Goal: Navigation & Orientation: Find specific page/section

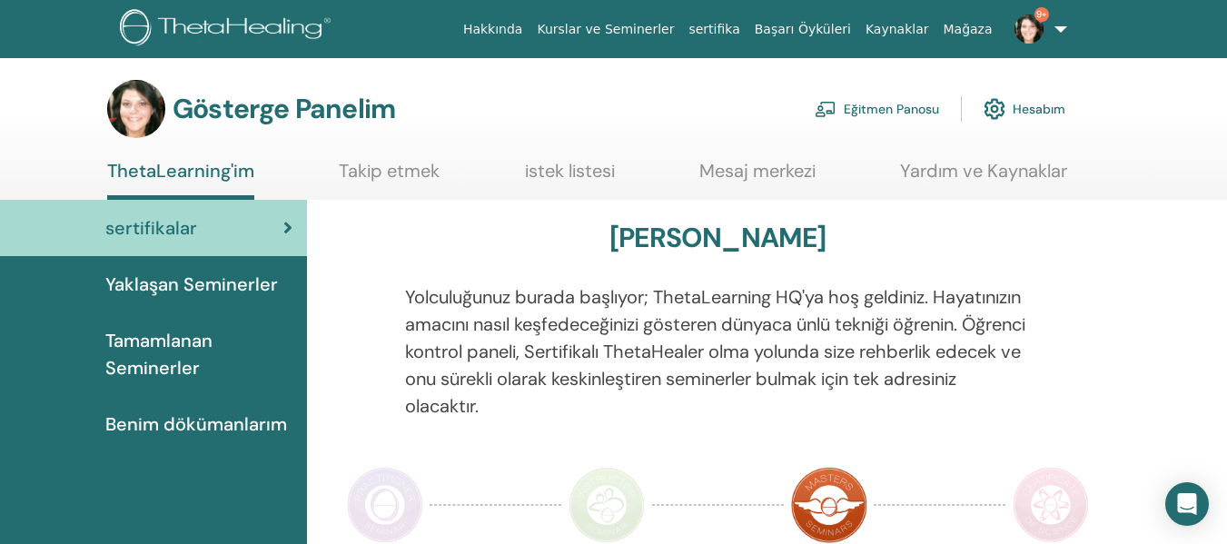
click at [899, 119] on link "Eğitmen Panosu" at bounding box center [877, 109] width 124 height 40
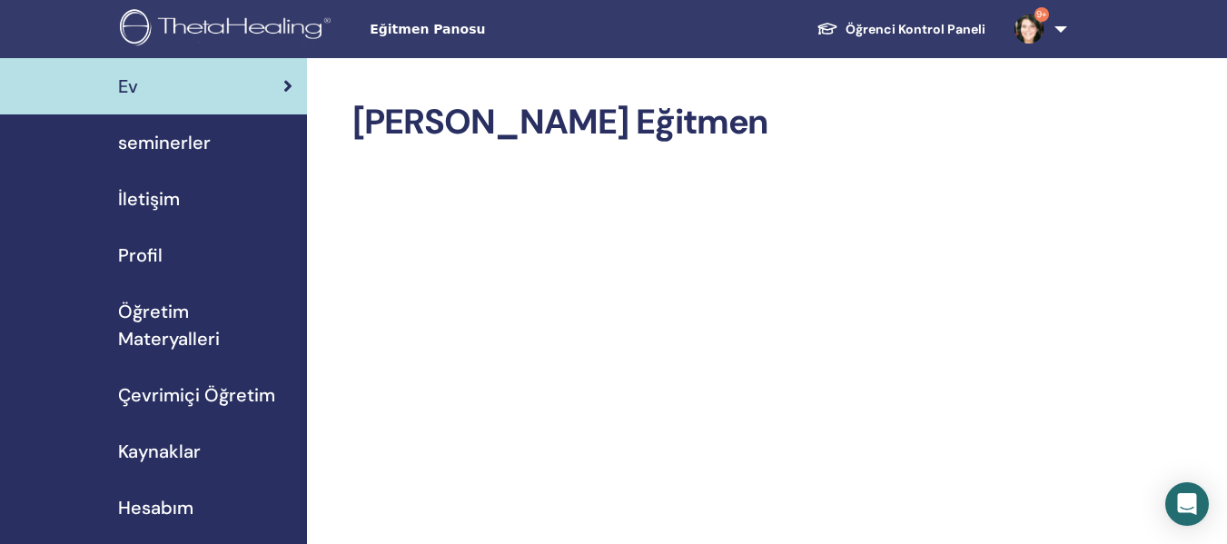
click at [209, 147] on div "seminerler" at bounding box center [154, 142] width 278 height 27
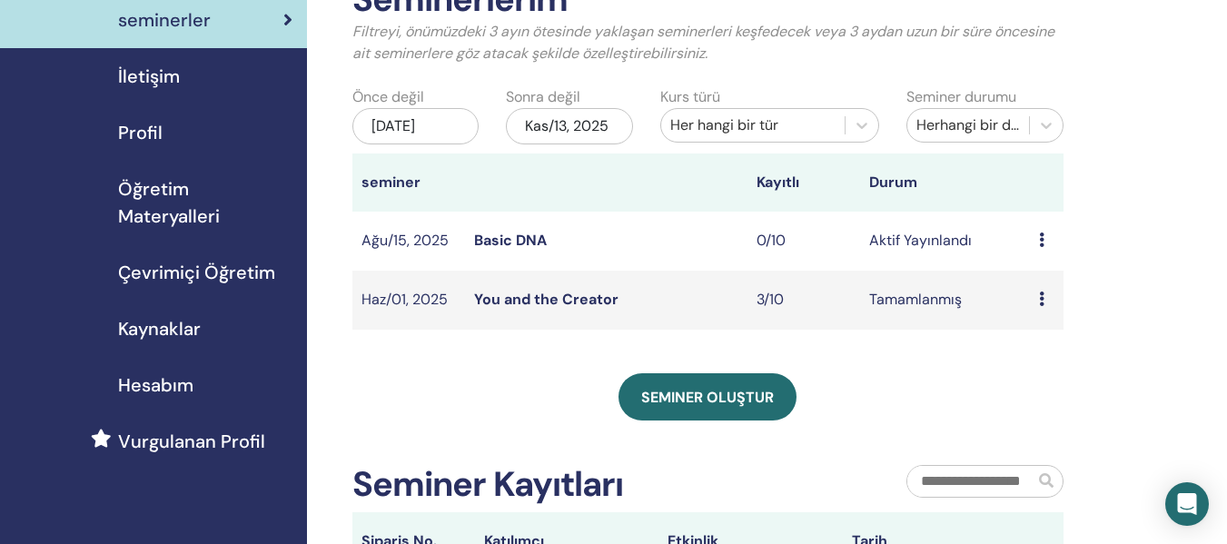
scroll to position [333, 0]
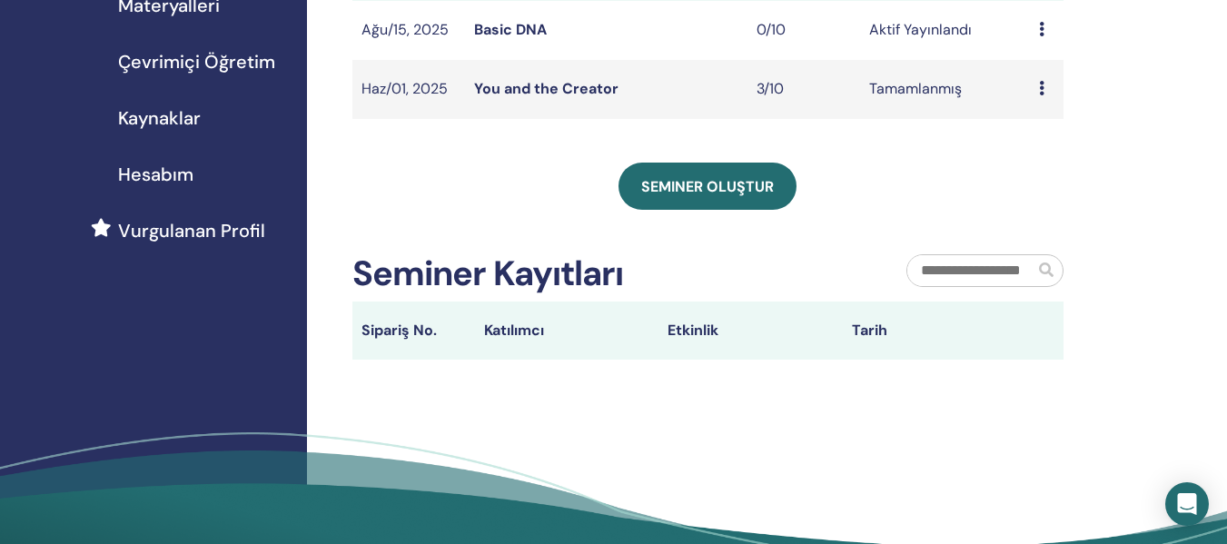
click at [522, 27] on link "Basic DNA" at bounding box center [510, 29] width 73 height 19
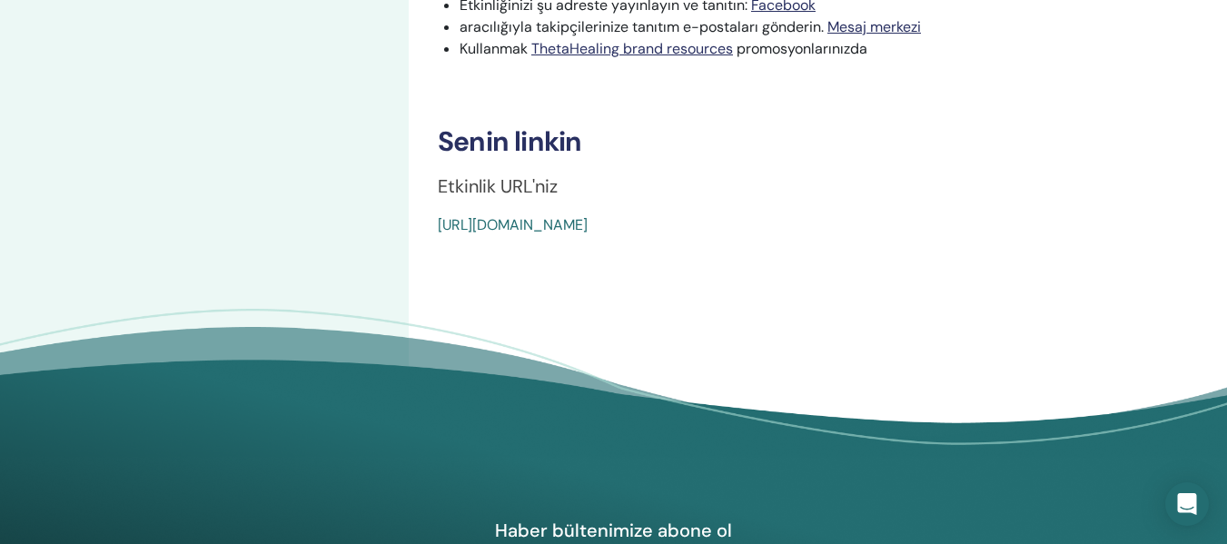
scroll to position [666, 0]
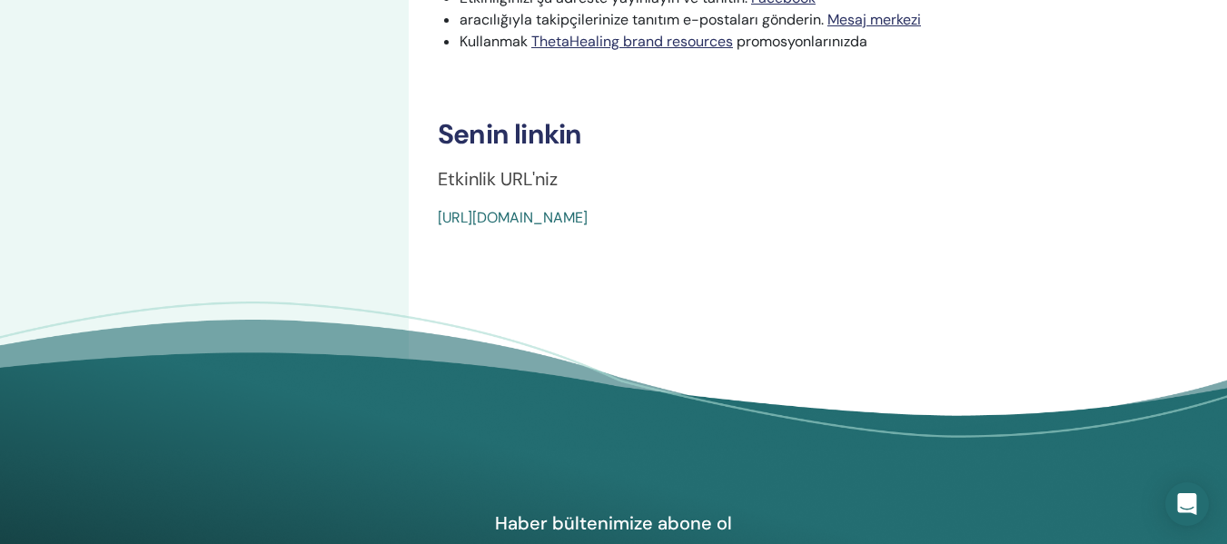
drag, startPoint x: 869, startPoint y: 213, endPoint x: 459, endPoint y: 212, distance: 410.4
